Goal: Transaction & Acquisition: Purchase product/service

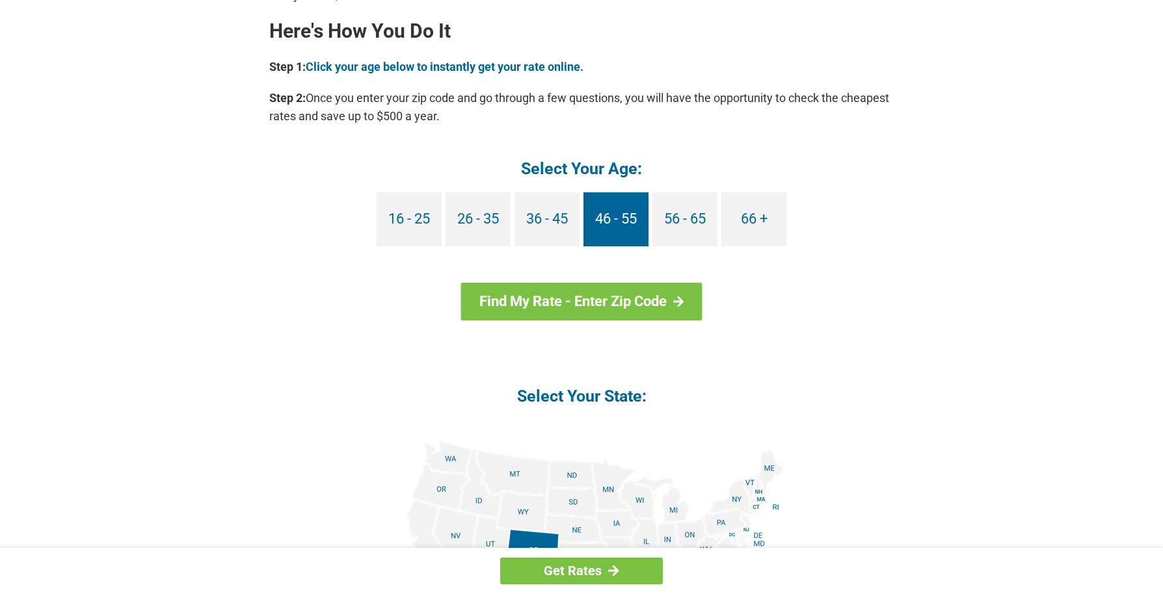
scroll to position [1184, 0]
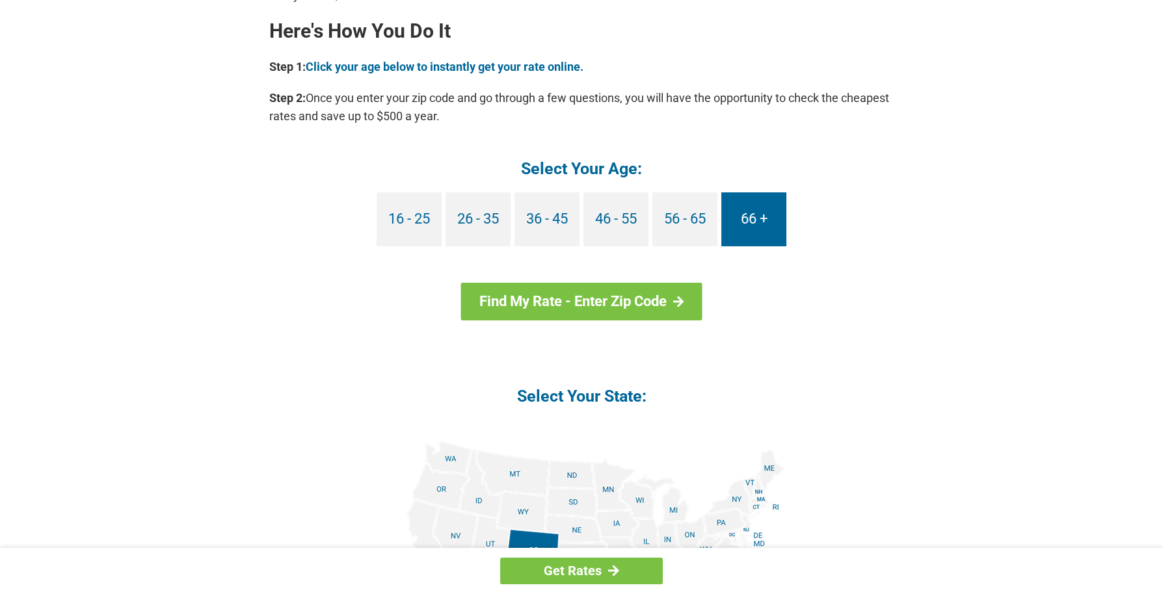
click at [752, 220] on link "66 +" at bounding box center [753, 219] width 65 height 54
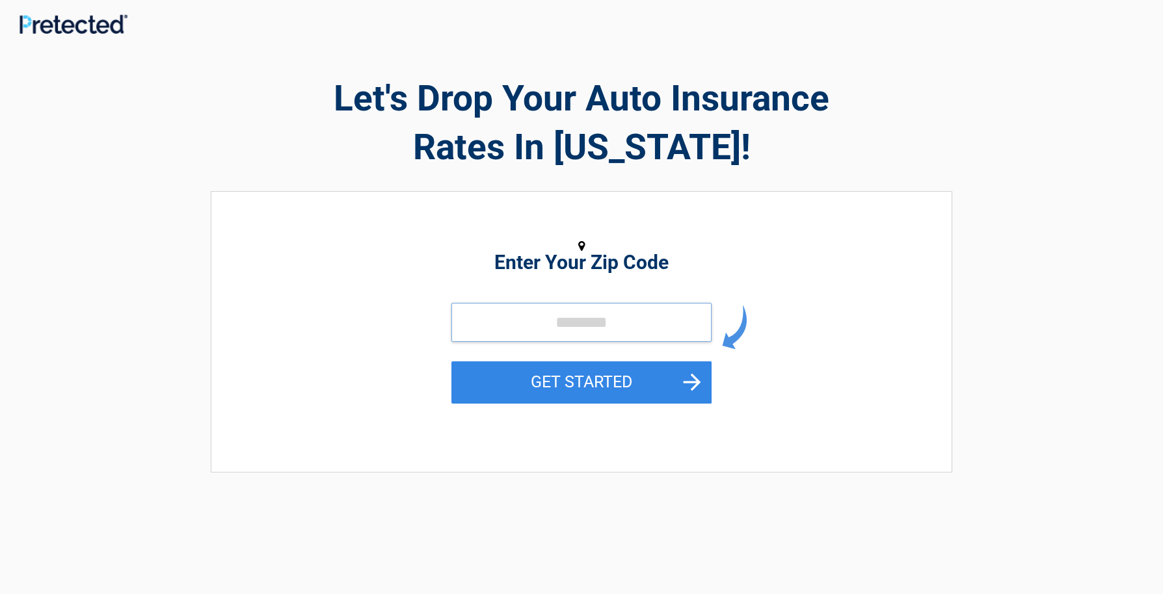
click at [520, 320] on input "tel" at bounding box center [581, 322] width 260 height 39
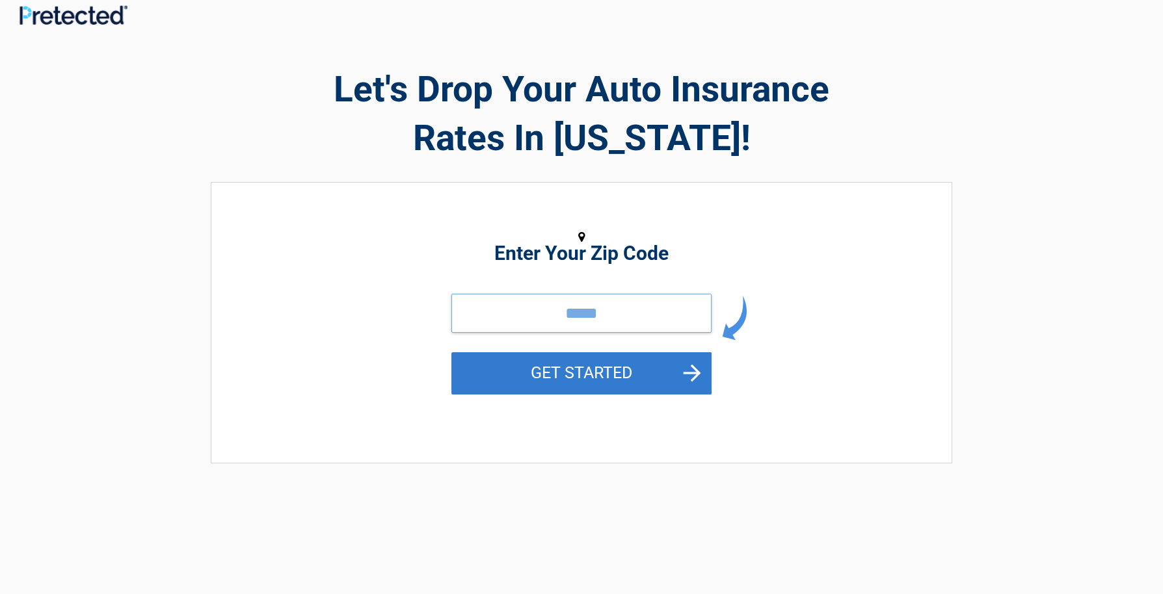
type input "*****"
click at [561, 371] on button "GET STARTED" at bounding box center [581, 373] width 260 height 42
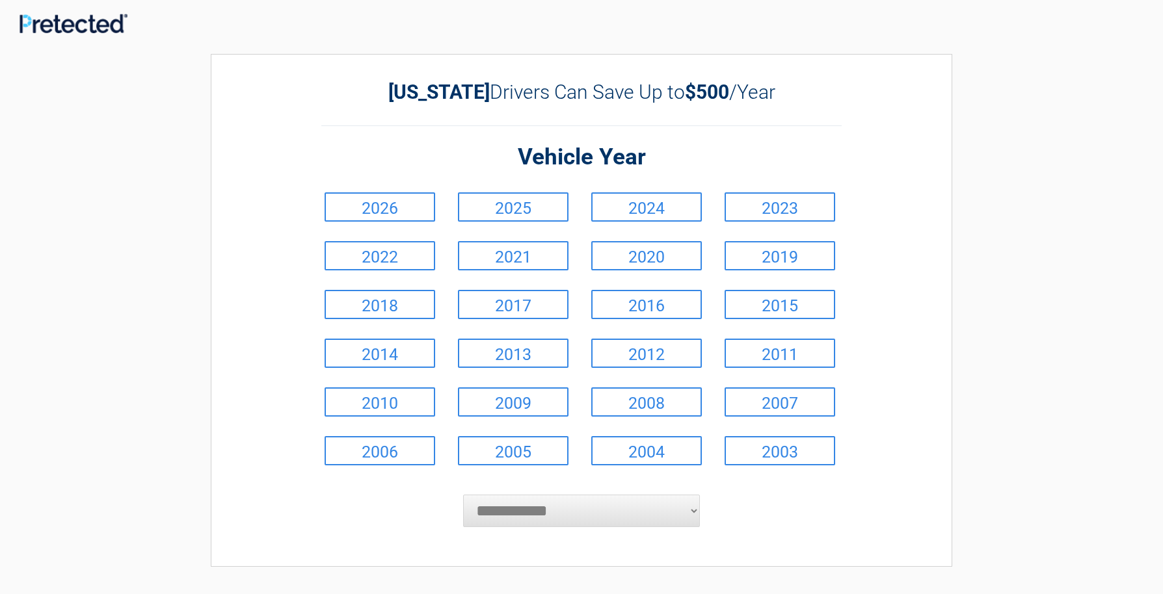
scroll to position [1, 0]
click at [769, 254] on link "2019" at bounding box center [779, 255] width 111 height 29
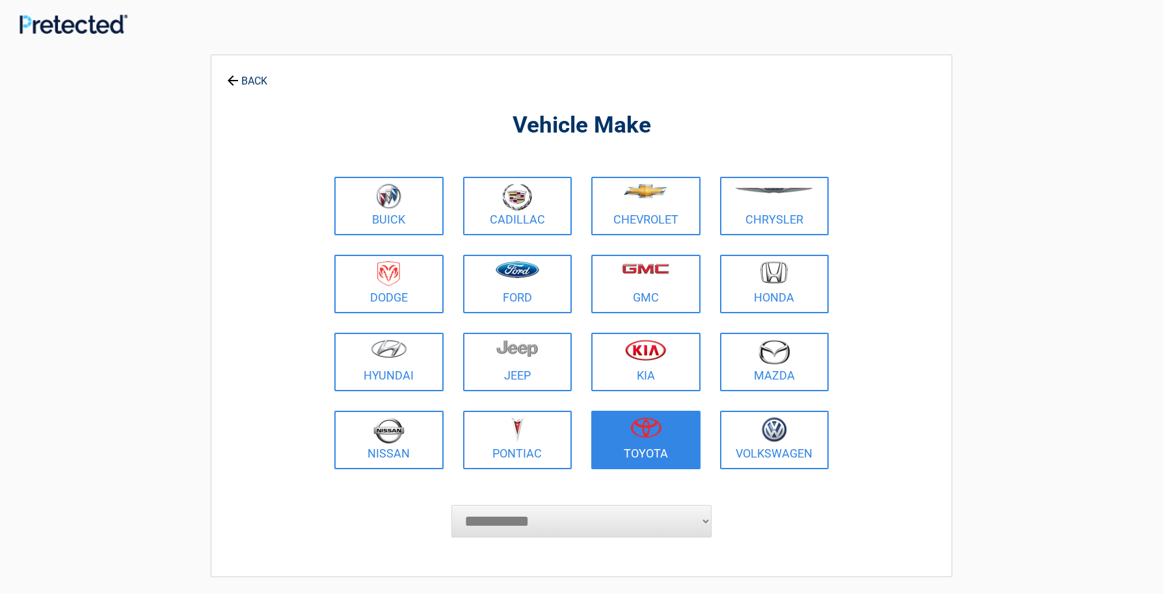
click at [644, 440] on figure at bounding box center [646, 431] width 94 height 29
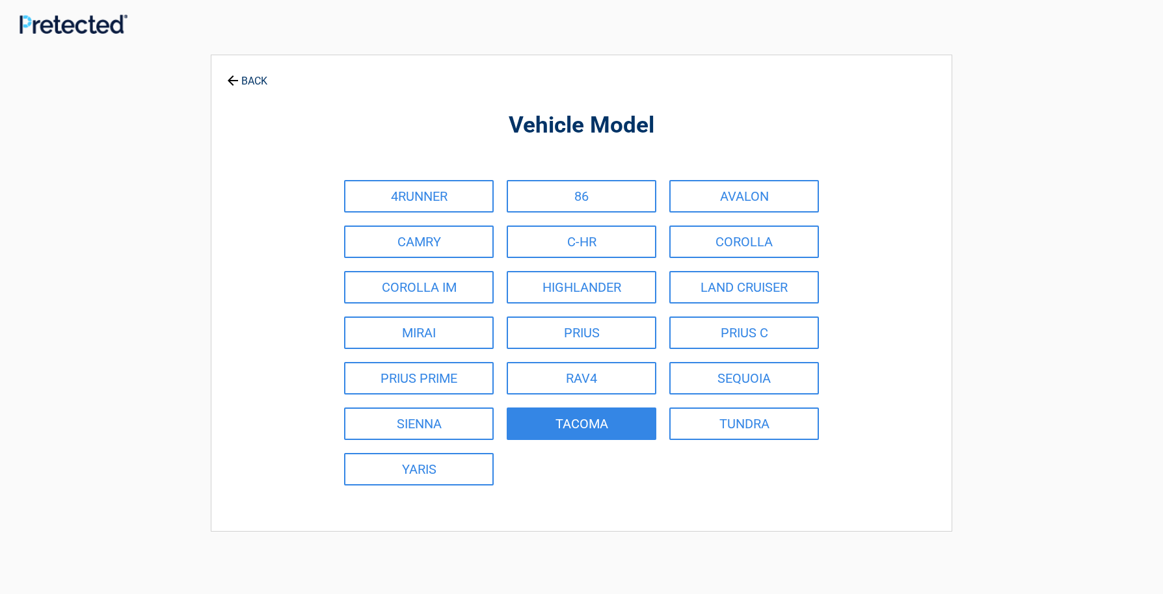
click at [579, 423] on link "TACOMA" at bounding box center [582, 424] width 150 height 33
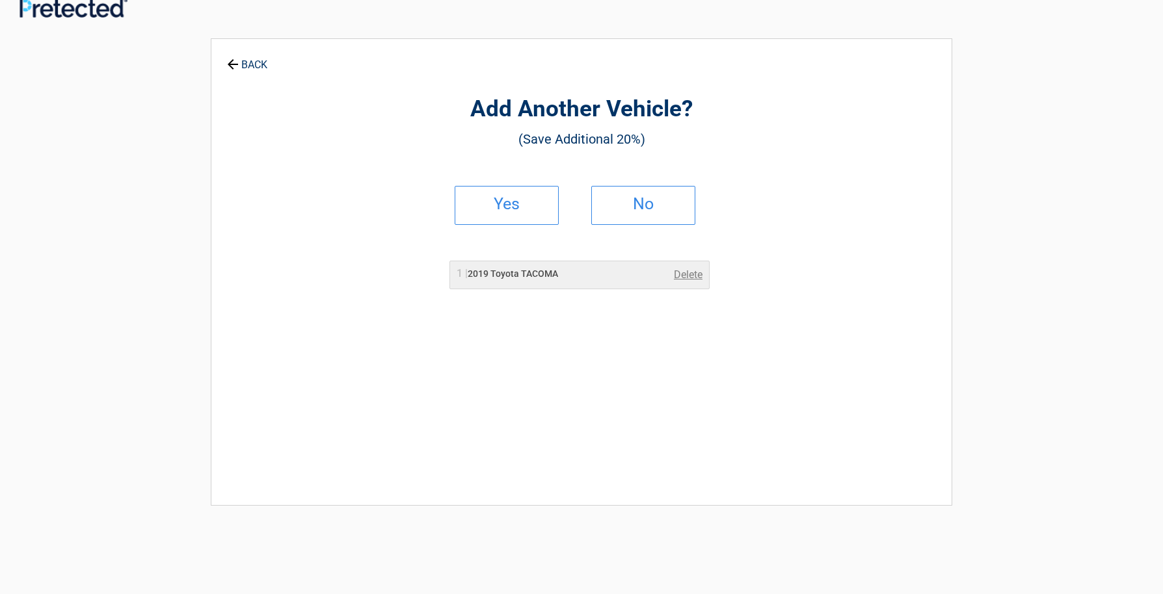
scroll to position [18, 0]
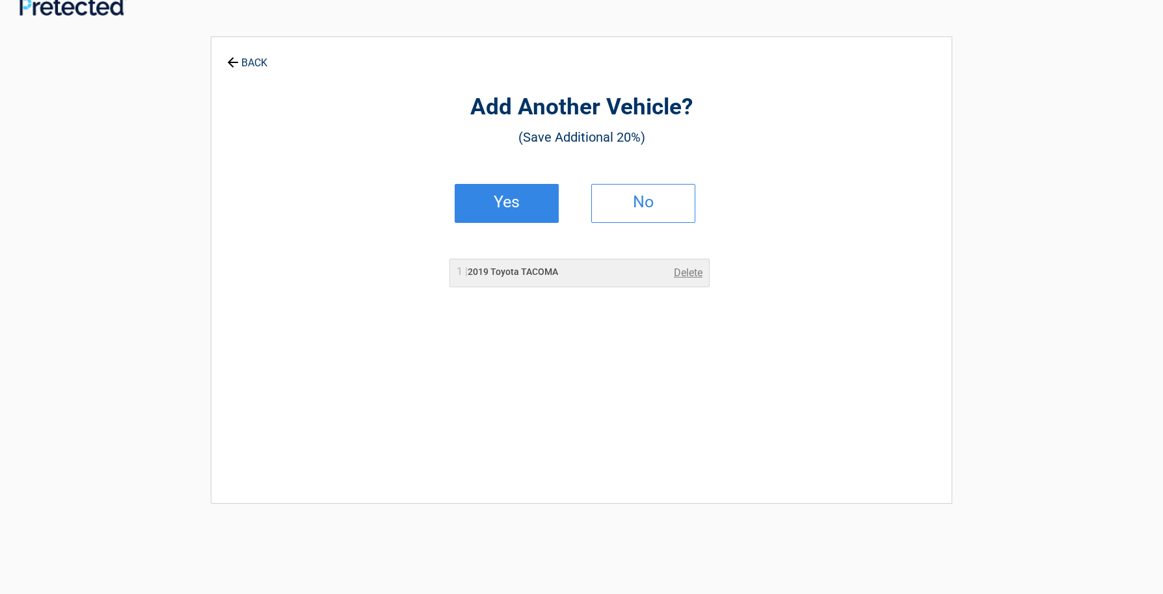
click at [509, 202] on h2 "Yes" at bounding box center [506, 202] width 77 height 9
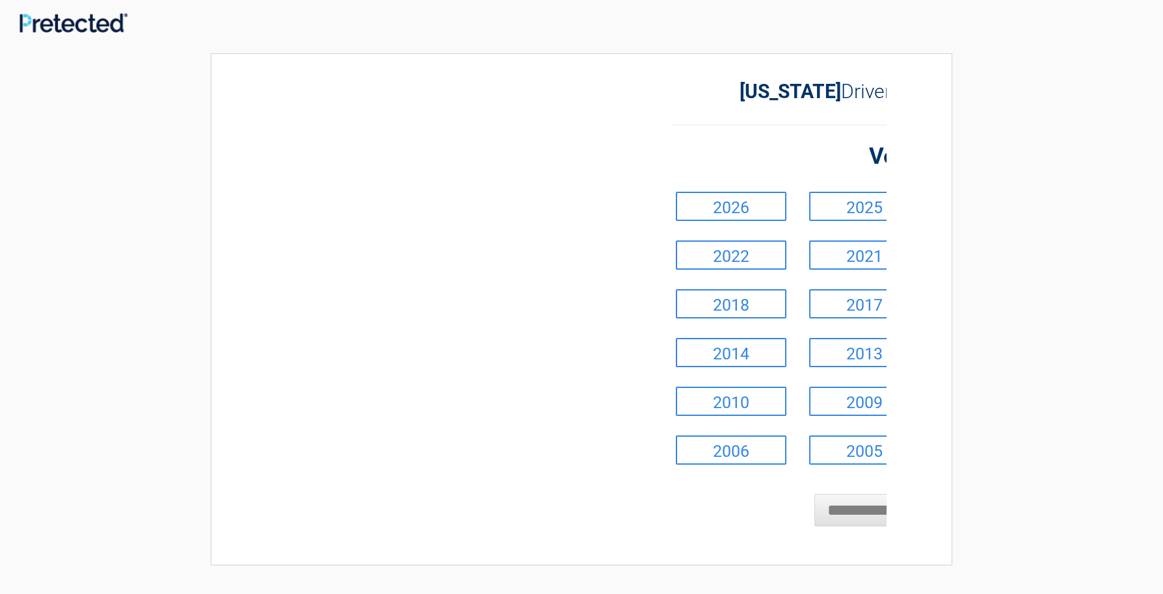
scroll to position [0, 0]
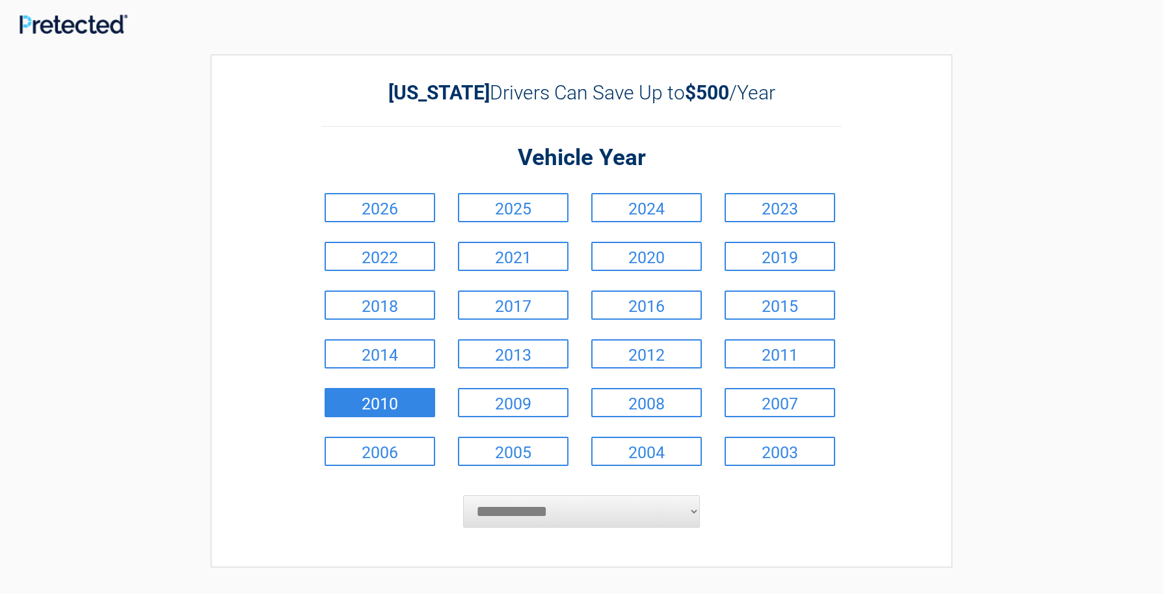
click at [378, 401] on link "2010" at bounding box center [379, 402] width 111 height 29
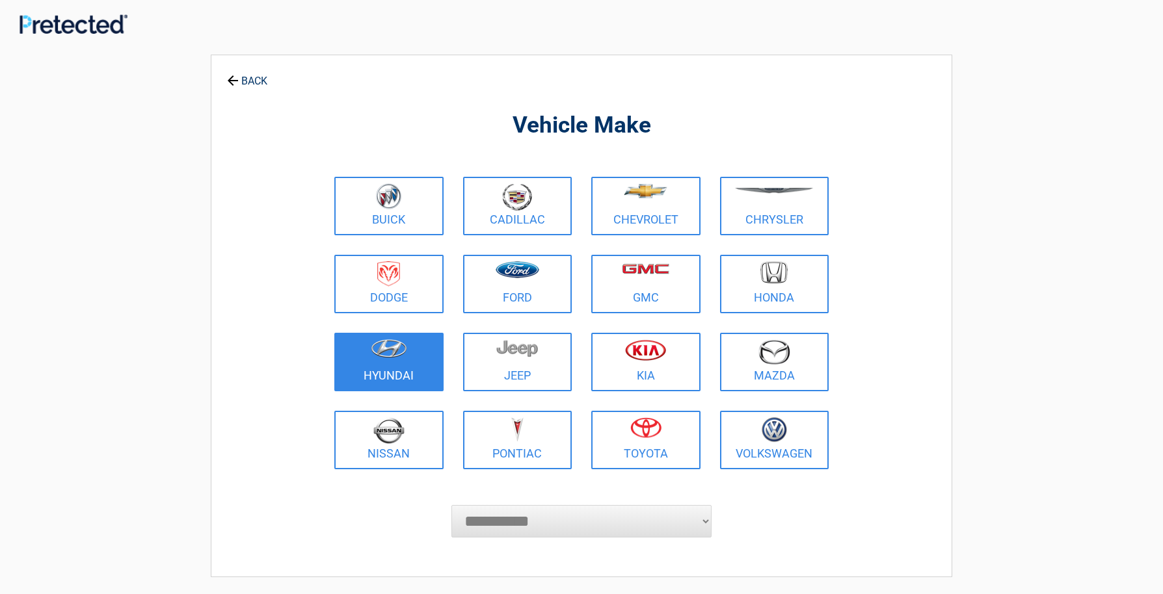
click at [393, 369] on link "Hyundai" at bounding box center [388, 362] width 109 height 59
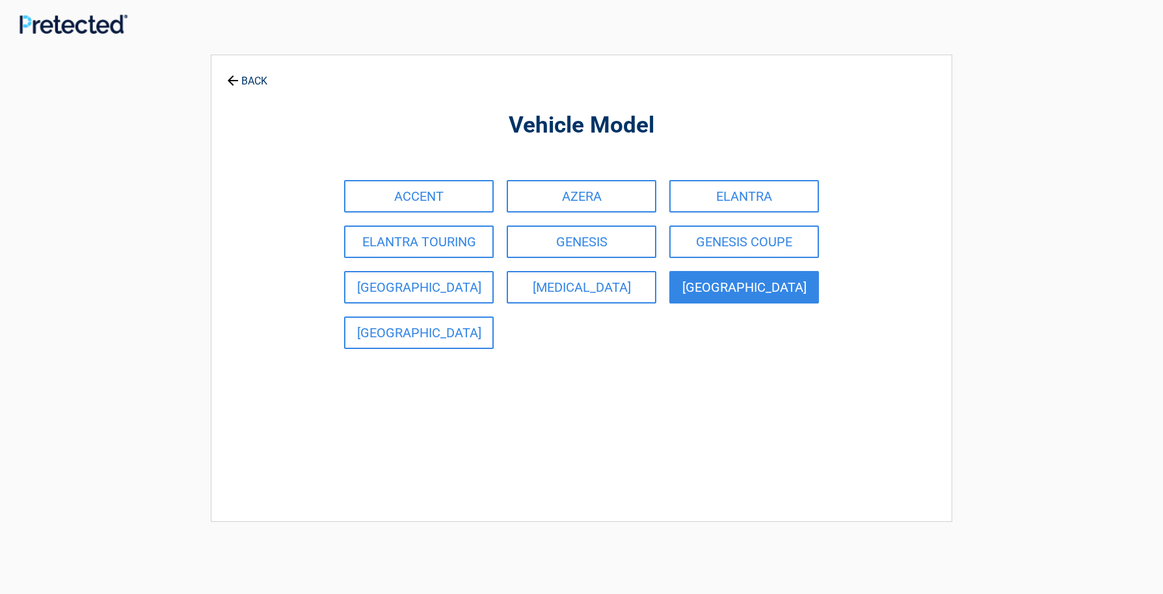
click at [742, 287] on link "TUCSON" at bounding box center [744, 287] width 150 height 33
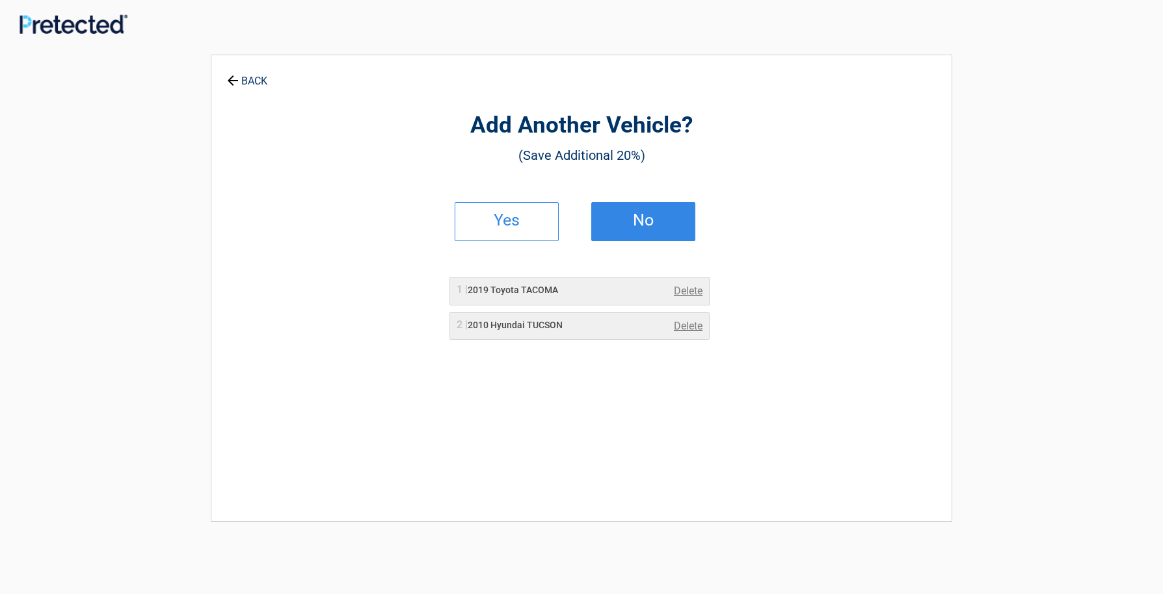
click at [648, 218] on h2 "No" at bounding box center [643, 220] width 77 height 9
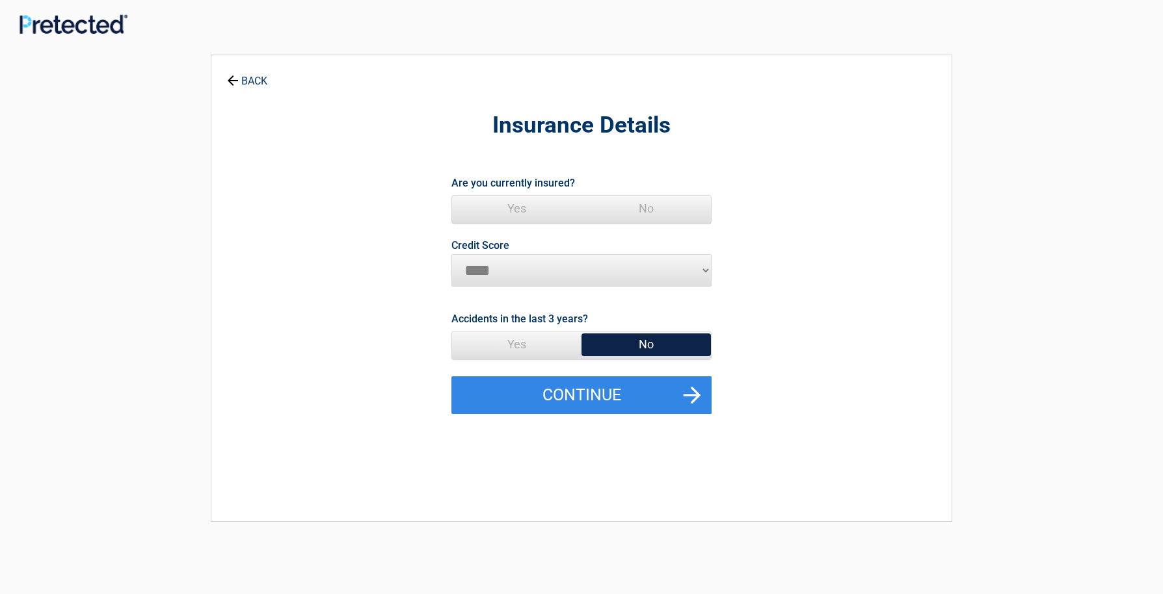
click at [514, 207] on span "Yes" at bounding box center [516, 209] width 129 height 26
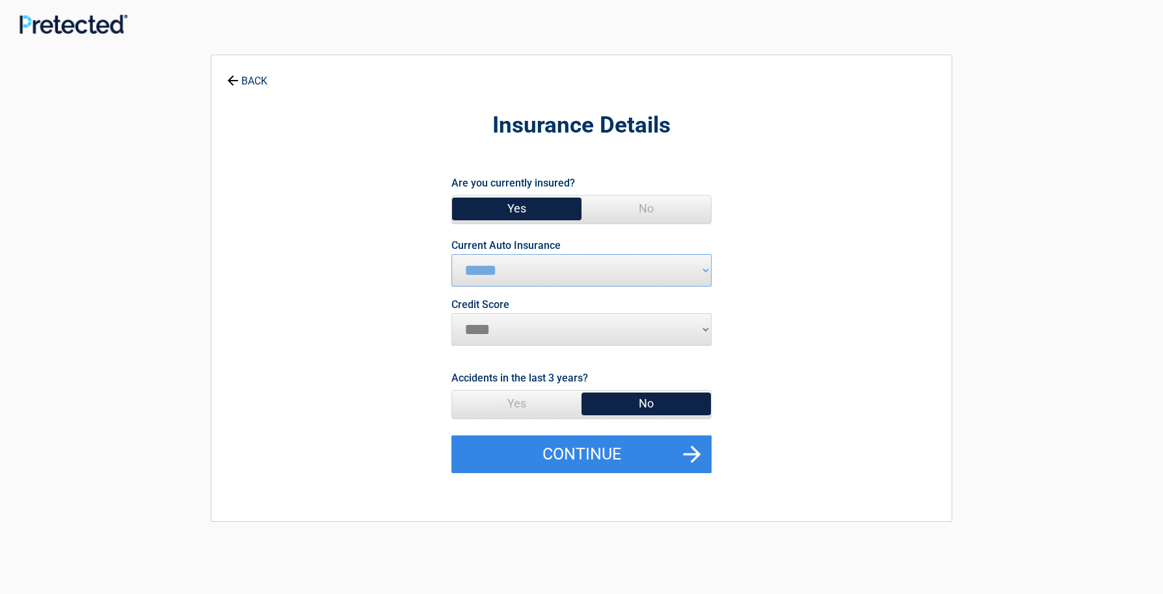
click at [229, 79] on icon at bounding box center [233, 80] width 10 height 10
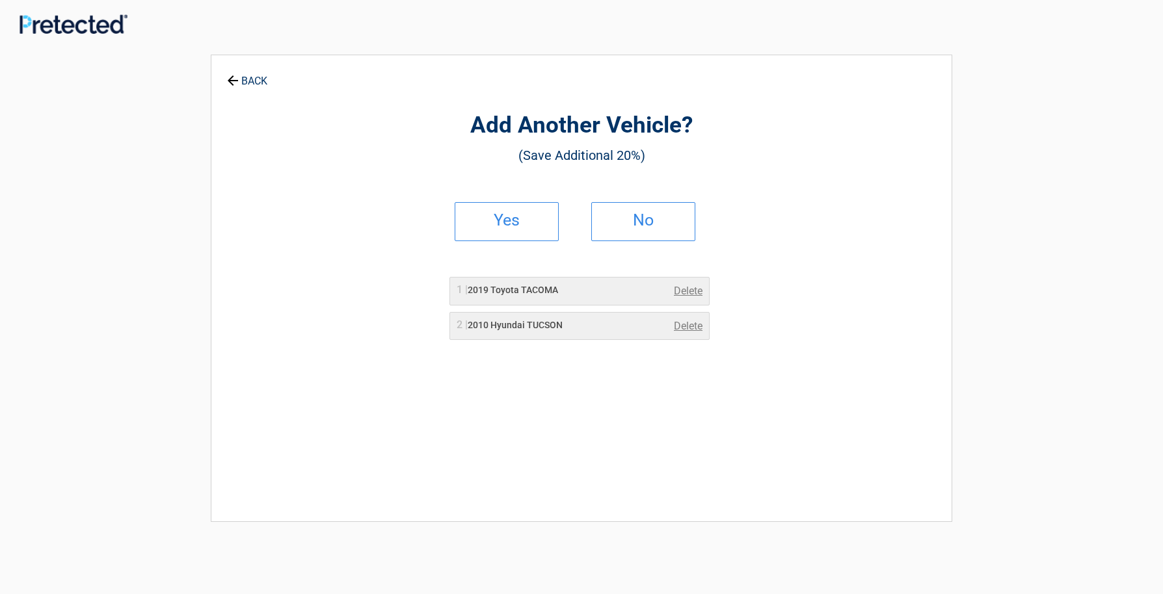
click at [229, 79] on icon at bounding box center [233, 80] width 10 height 10
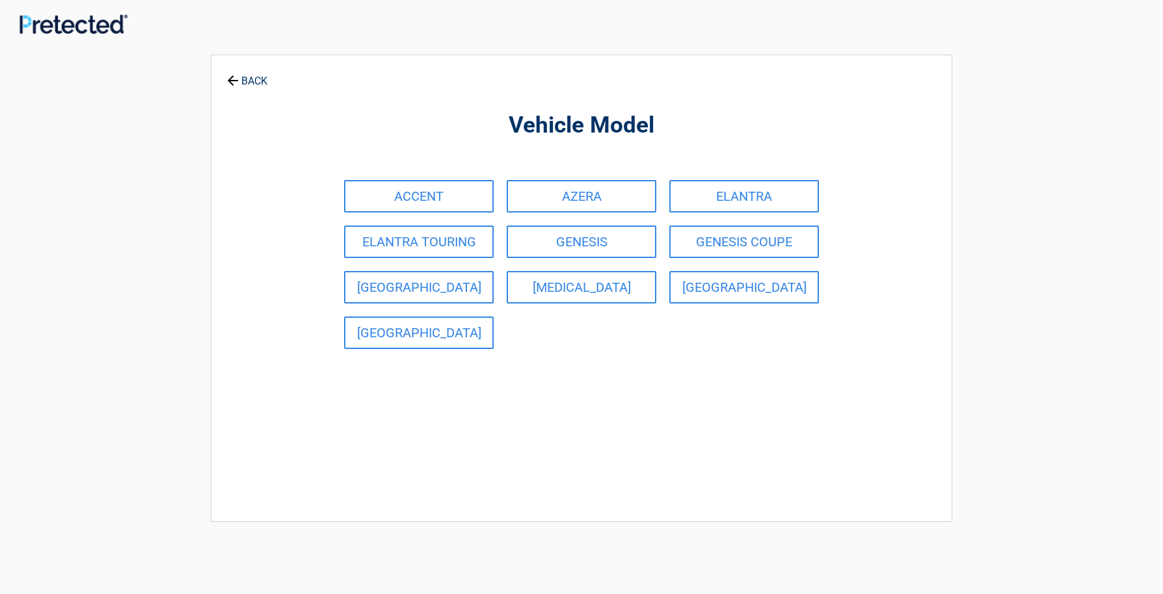
click at [229, 79] on icon at bounding box center [233, 80] width 10 height 10
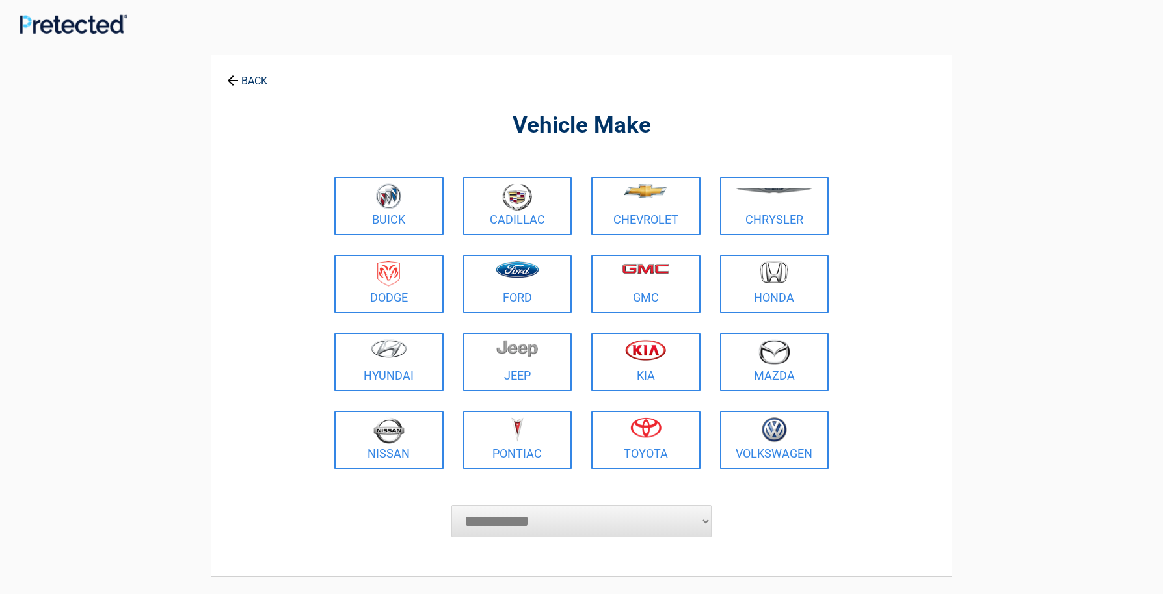
click at [229, 79] on icon at bounding box center [233, 80] width 10 height 10
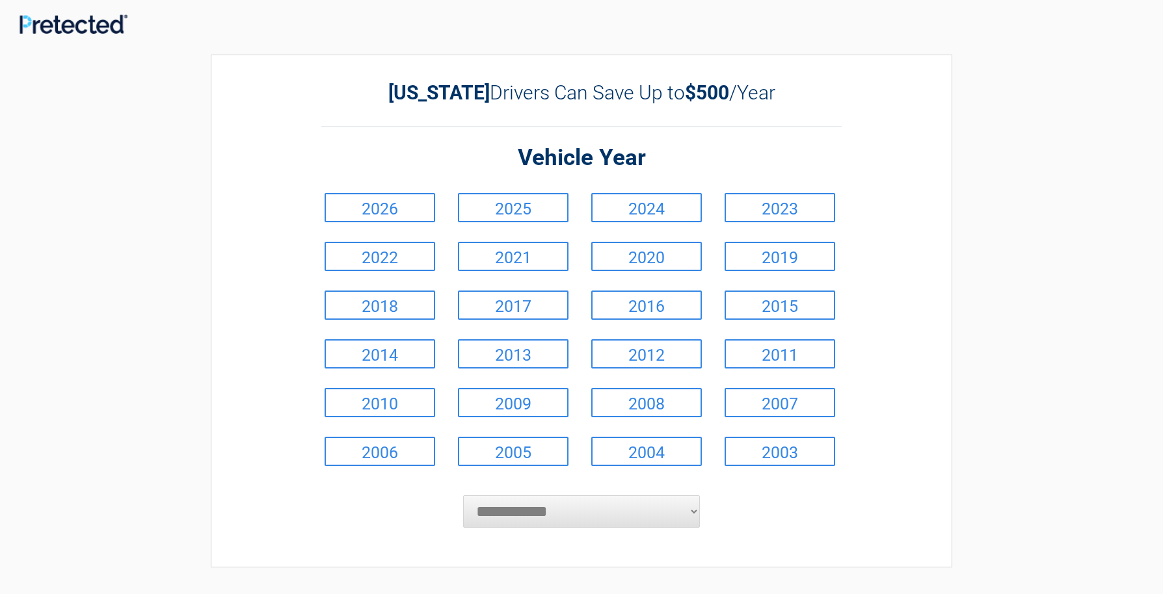
click at [229, 79] on div "**********" at bounding box center [581, 311] width 741 height 513
